Goal: Information Seeking & Learning: Learn about a topic

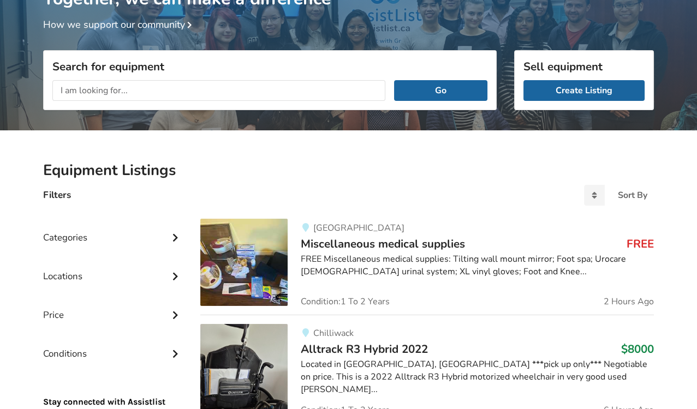
scroll to position [98, 0]
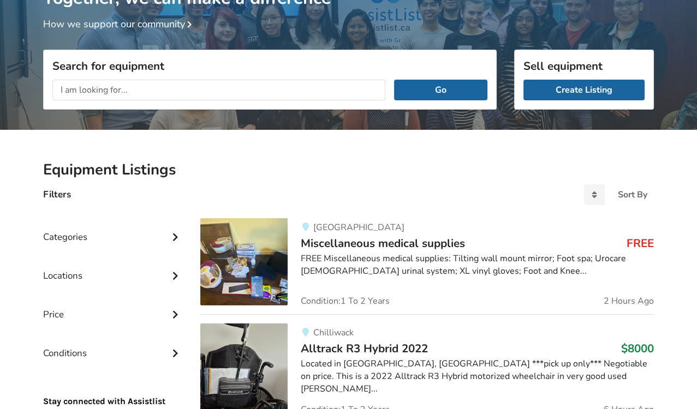
click at [326, 244] on span "Miscellaneous medical supplies" at bounding box center [383, 243] width 164 height 15
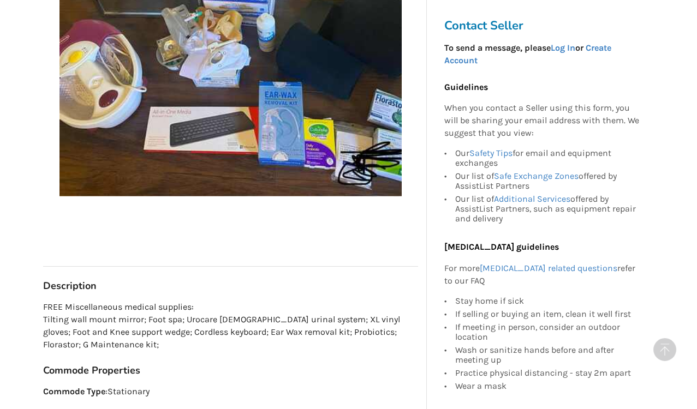
scroll to position [368, 0]
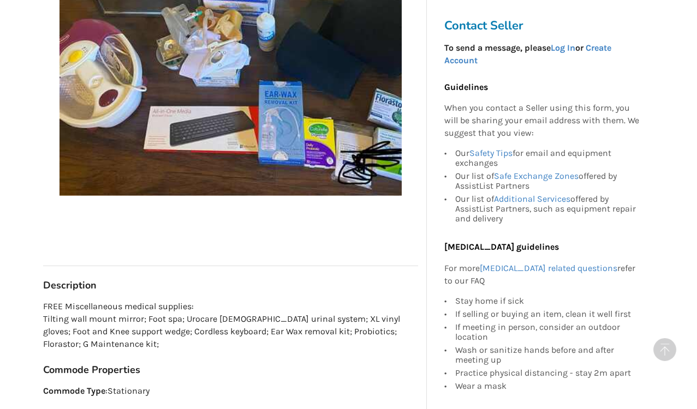
click at [295, 372] on h3 "Commode Properties" at bounding box center [230, 370] width 375 height 13
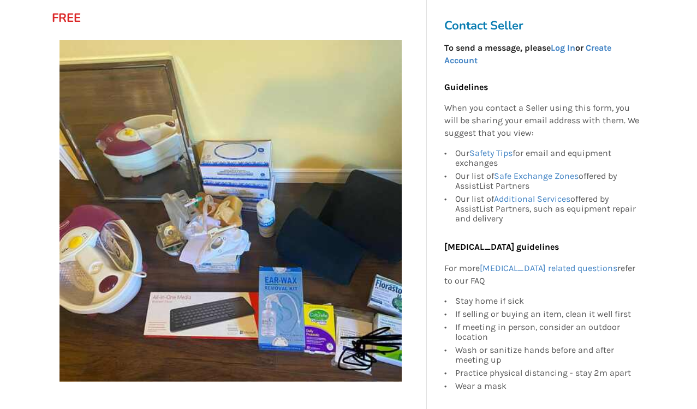
scroll to position [181, 0]
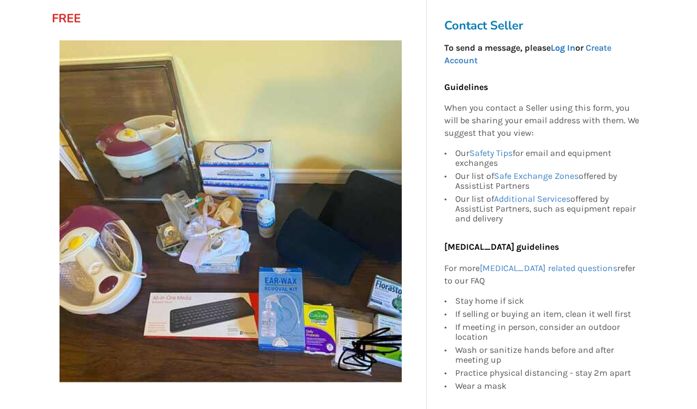
click at [565, 49] on link "Log In" at bounding box center [563, 48] width 25 height 10
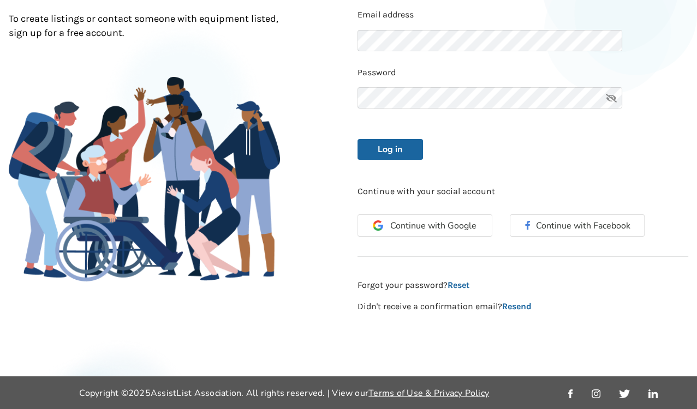
scroll to position [139, 0]
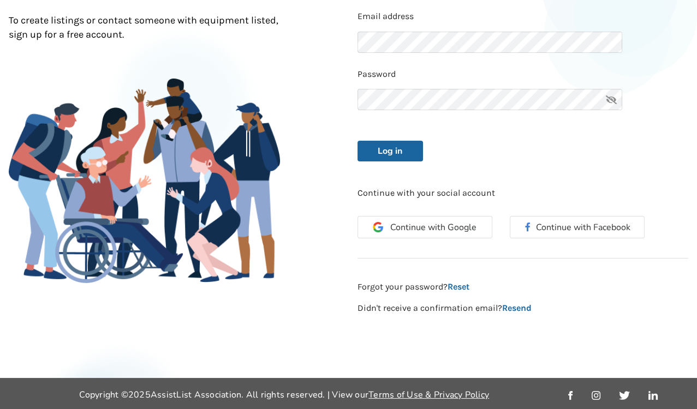
click at [507, 163] on div "New to AssistList? Sign Up . Log In Email address Password Log in Continue with…" at bounding box center [523, 127] width 349 height 375
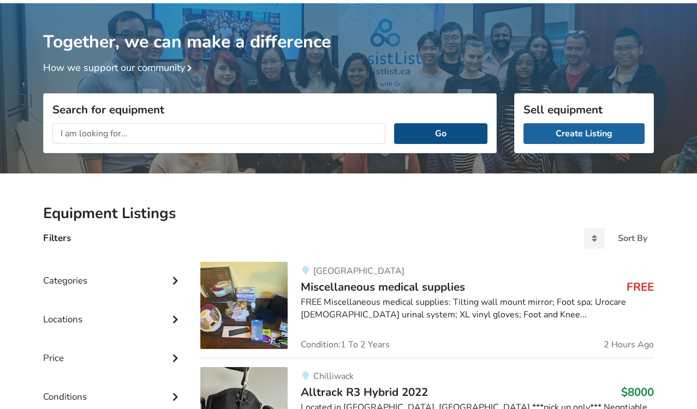
click at [433, 133] on button "Go" at bounding box center [440, 133] width 93 height 21
click at [438, 132] on button "Go" at bounding box center [440, 133] width 93 height 21
click at [373, 287] on span "Miscellaneous medical supplies" at bounding box center [383, 287] width 164 height 15
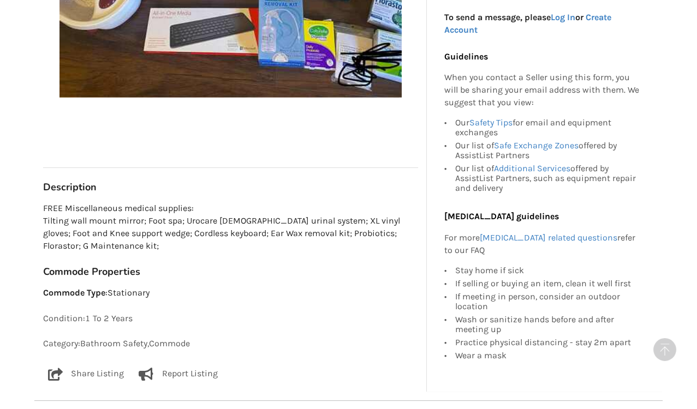
scroll to position [467, 0]
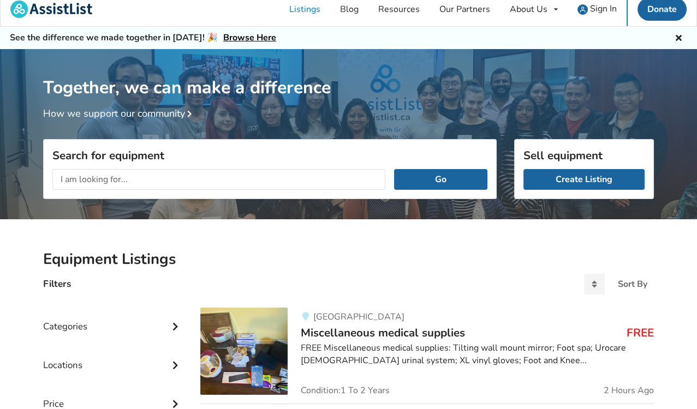
scroll to position [8, 0]
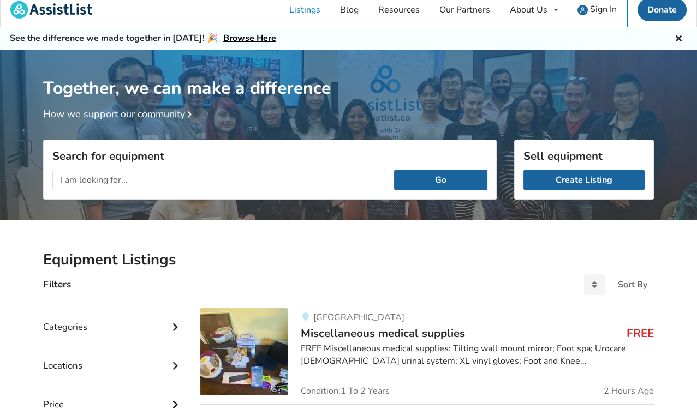
click at [211, 179] on input "text" at bounding box center [218, 180] width 333 height 21
type input "vancouver"
click at [394, 170] on button "Go" at bounding box center [440, 180] width 93 height 21
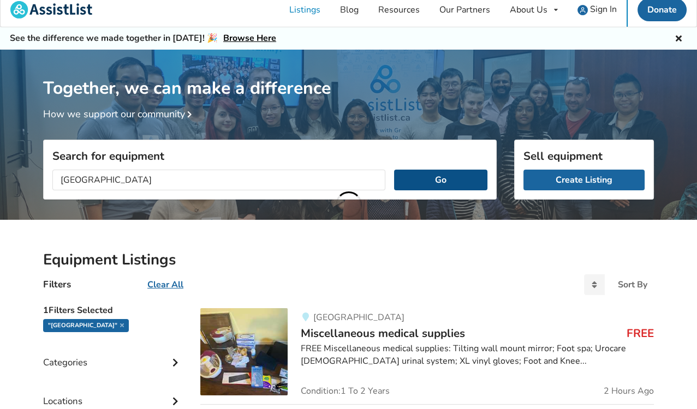
click at [441, 176] on button "Go" at bounding box center [440, 180] width 93 height 21
click at [441, 181] on button "Go" at bounding box center [440, 180] width 93 height 21
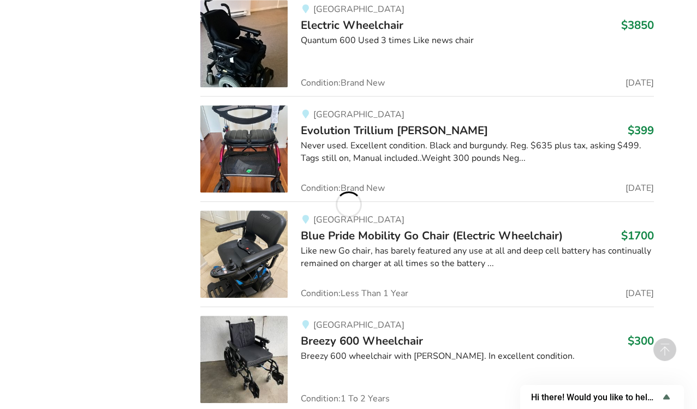
scroll to position [1075, 0]
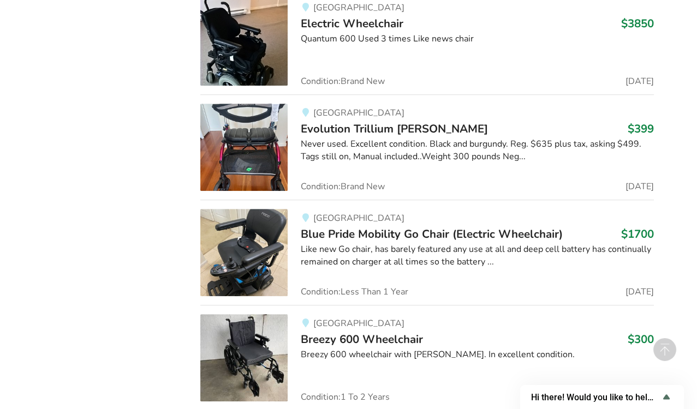
click at [389, 332] on span "Breezy 600 Wheelchair" at bounding box center [362, 339] width 122 height 15
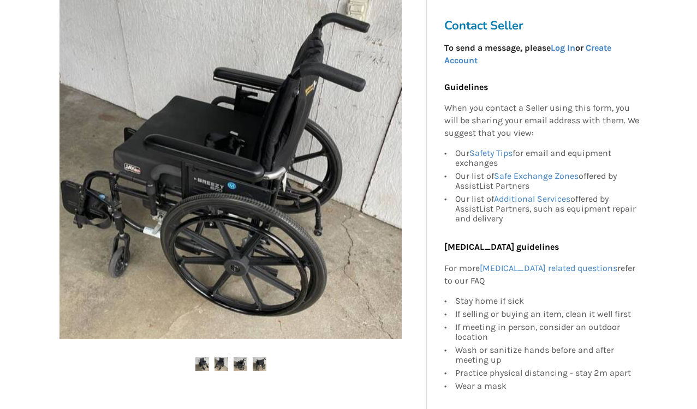
scroll to position [198, 0]
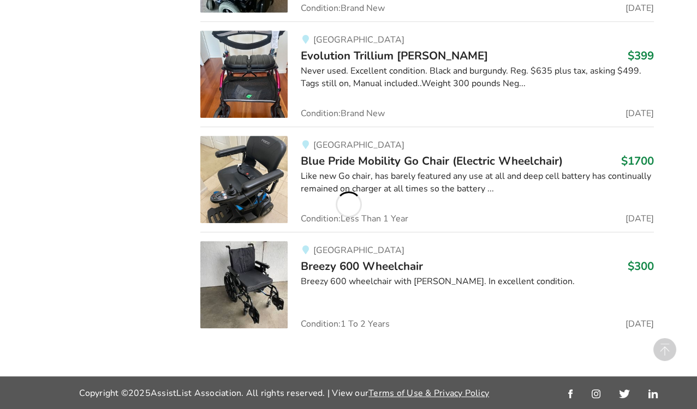
scroll to position [1138, 0]
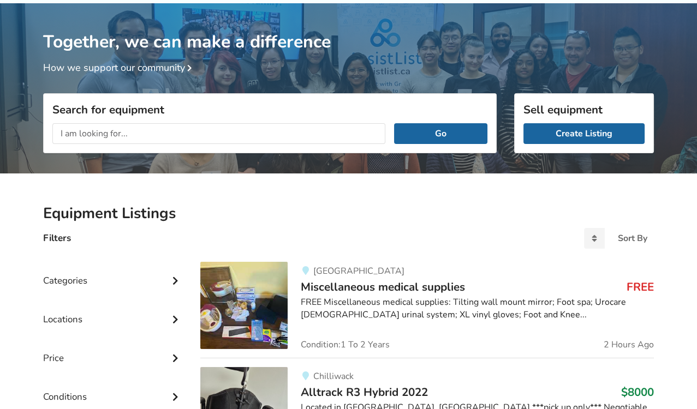
click at [234, 134] on input "text" at bounding box center [218, 133] width 333 height 21
type input "vancouver"
click at [394, 123] on button "Go" at bounding box center [440, 133] width 93 height 21
